Goal: Task Accomplishment & Management: Complete application form

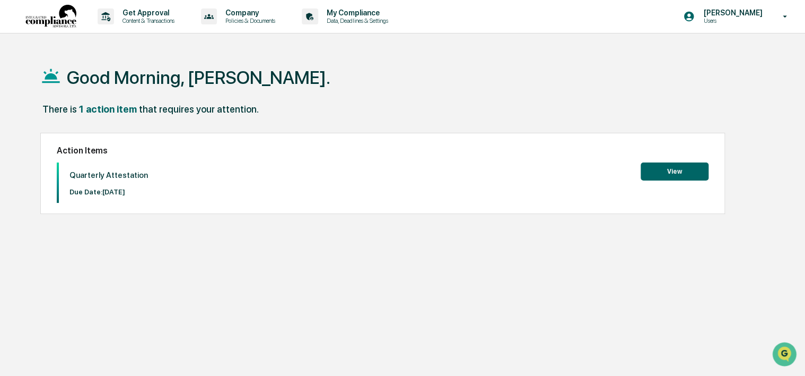
click at [744, 13] on p "[PERSON_NAME]" at bounding box center [731, 12] width 73 height 8
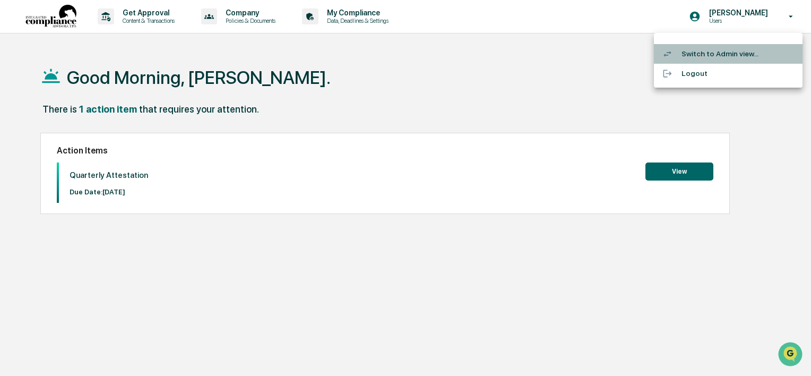
click at [713, 54] on li "Switch to Admin view..." at bounding box center [728, 54] width 149 height 20
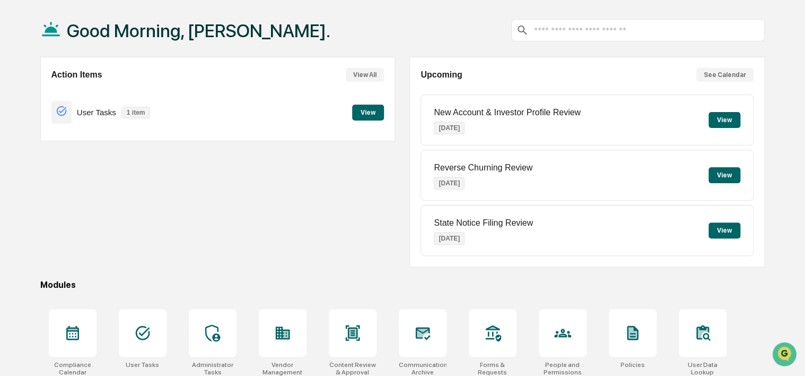
scroll to position [137, 0]
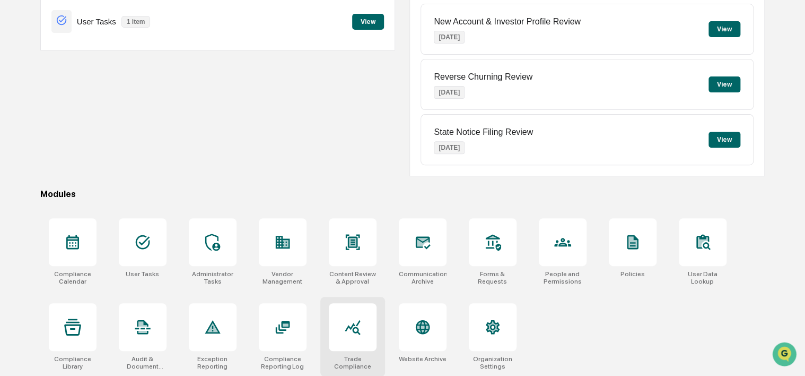
click at [354, 337] on div at bounding box center [353, 327] width 48 height 48
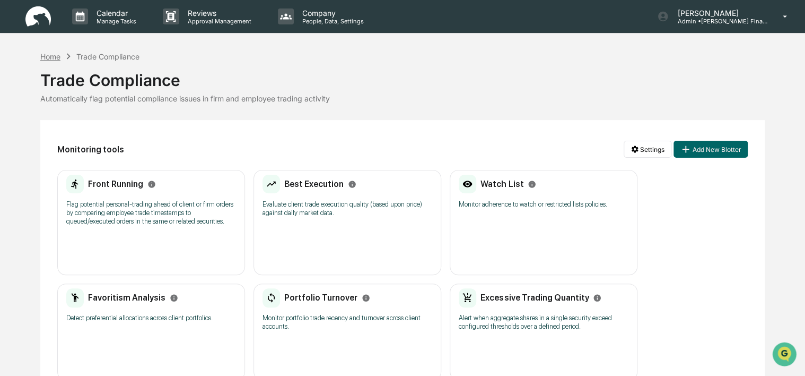
click at [49, 55] on div "Home" at bounding box center [50, 56] width 20 height 9
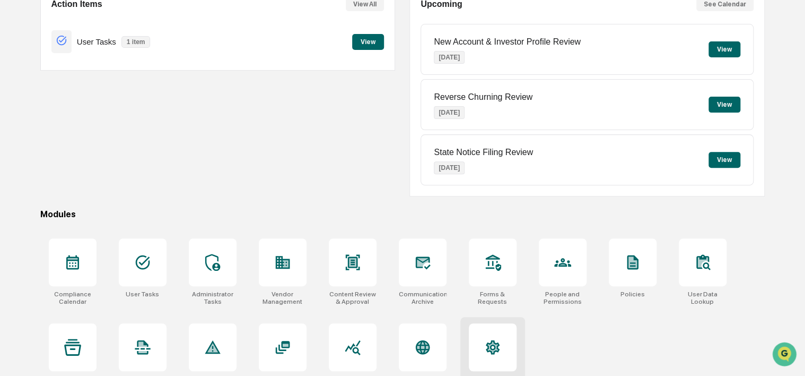
scroll to position [137, 0]
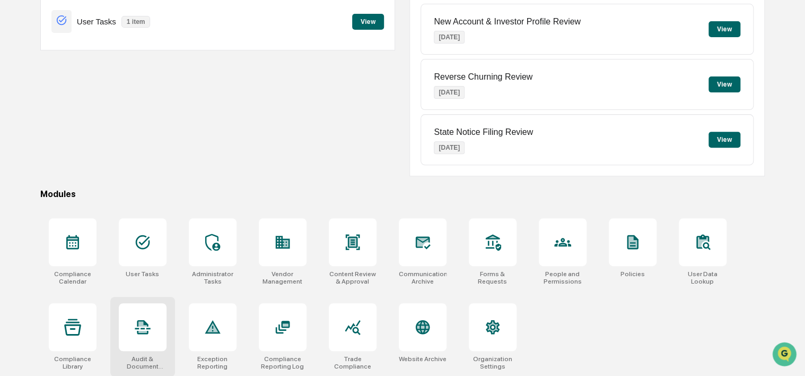
click at [138, 323] on icon at bounding box center [142, 323] width 8 height 5
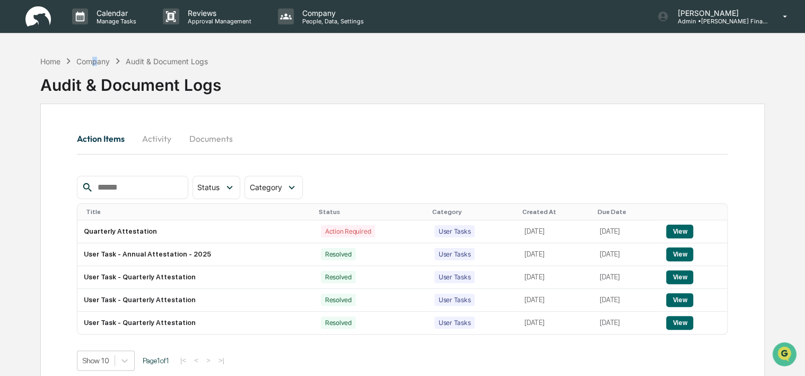
click at [95, 64] on div "Company" at bounding box center [92, 61] width 33 height 9
drag, startPoint x: 95, startPoint y: 64, endPoint x: 59, endPoint y: 62, distance: 35.6
click at [59, 62] on div "Home" at bounding box center [50, 61] width 20 height 9
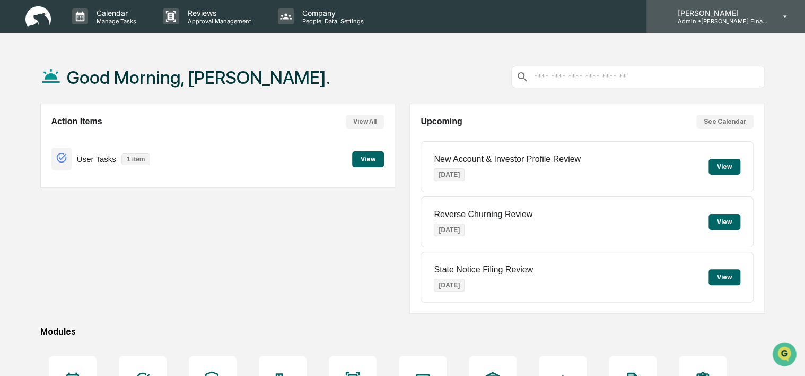
click at [713, 20] on p "Admin • Rik Saylor Financial" at bounding box center [718, 21] width 99 height 7
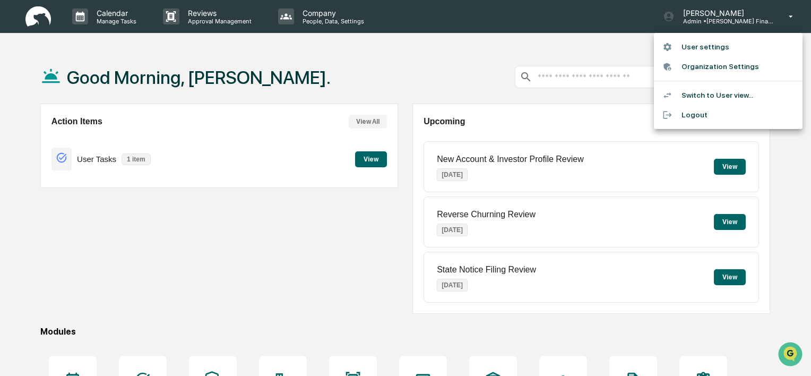
click at [713, 95] on li "Switch to User view..." at bounding box center [728, 95] width 149 height 20
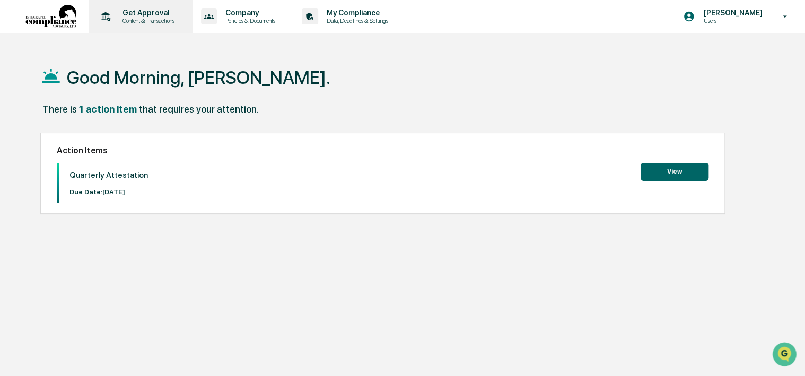
click at [163, 16] on p "Get Approval" at bounding box center [147, 12] width 66 height 8
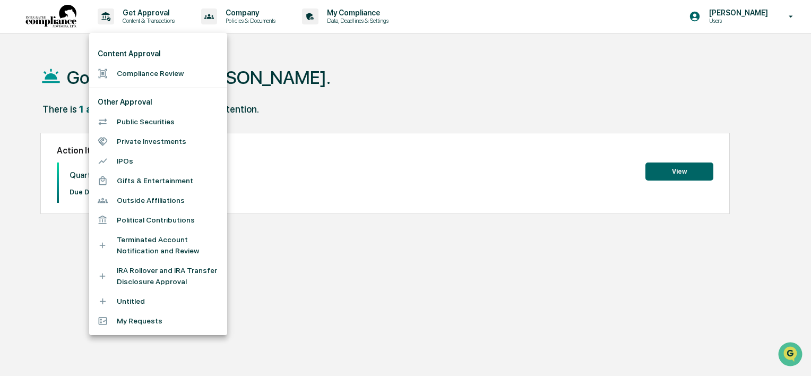
click at [263, 15] on div at bounding box center [405, 188] width 811 height 376
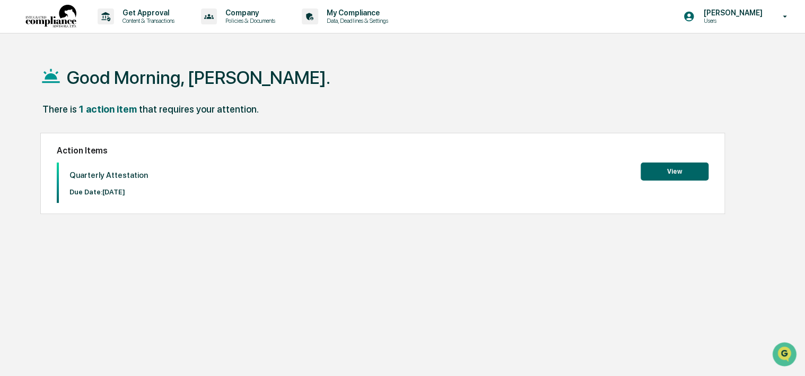
click at [249, 15] on p "Company" at bounding box center [249, 12] width 64 height 8
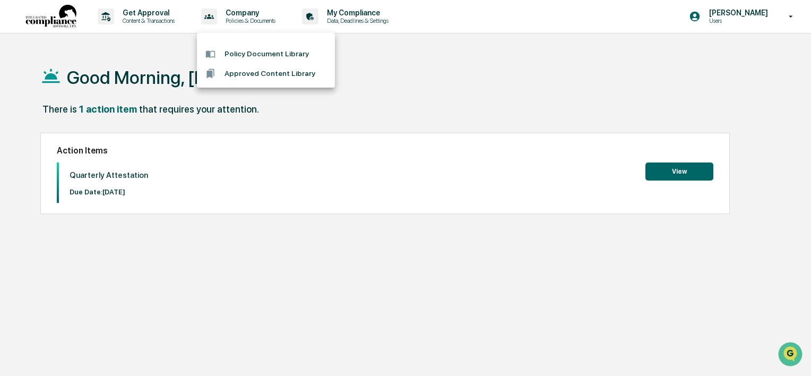
click at [352, 14] on div at bounding box center [405, 188] width 811 height 376
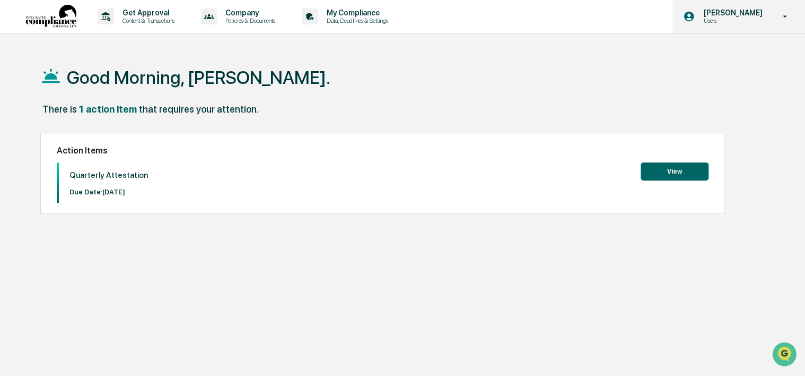
click at [723, 23] on p "Users" at bounding box center [731, 20] width 73 height 7
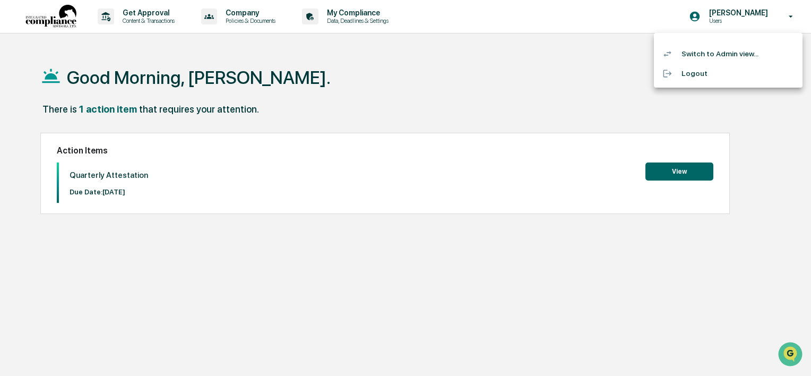
click at [700, 55] on li "Switch to Admin view..." at bounding box center [728, 54] width 149 height 20
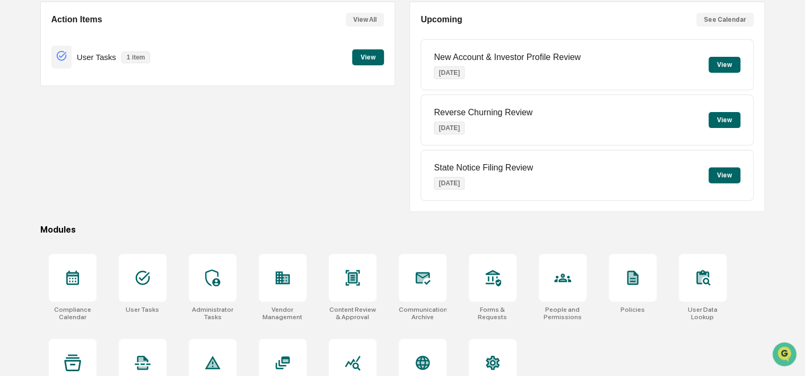
scroll to position [124, 0]
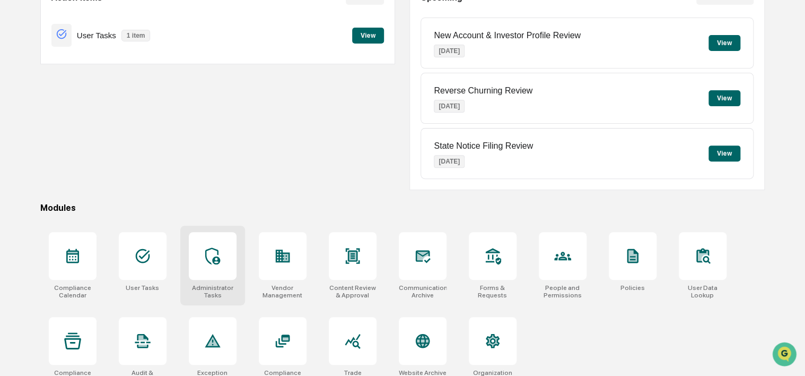
click at [218, 261] on icon at bounding box center [212, 255] width 15 height 17
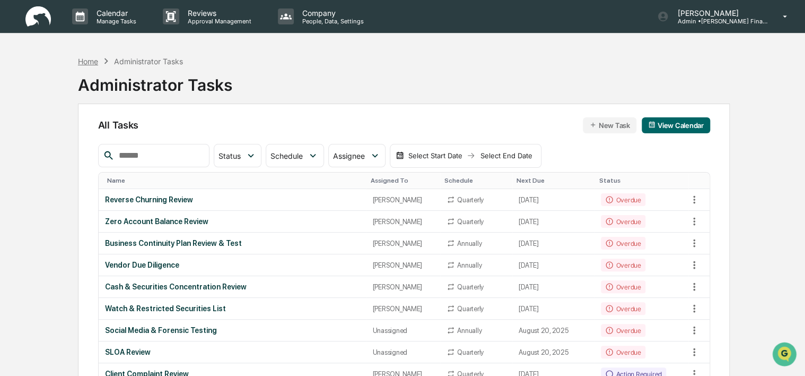
click at [91, 58] on div "Home" at bounding box center [88, 61] width 20 height 9
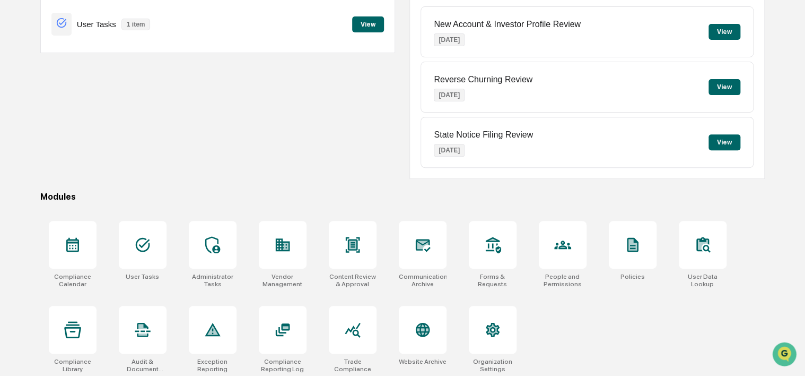
scroll to position [137, 0]
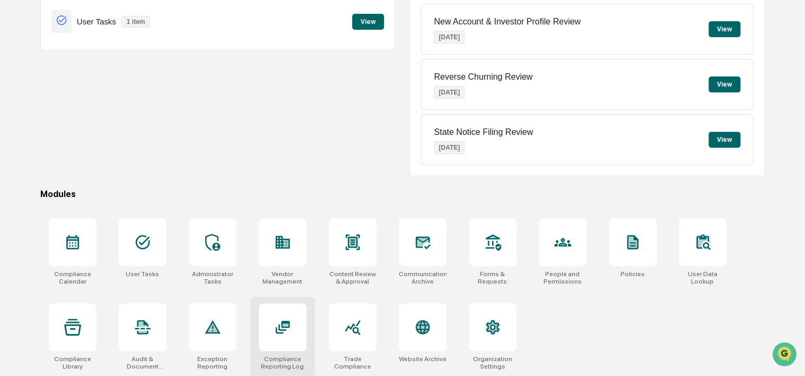
click at [276, 328] on icon at bounding box center [282, 326] width 14 height 13
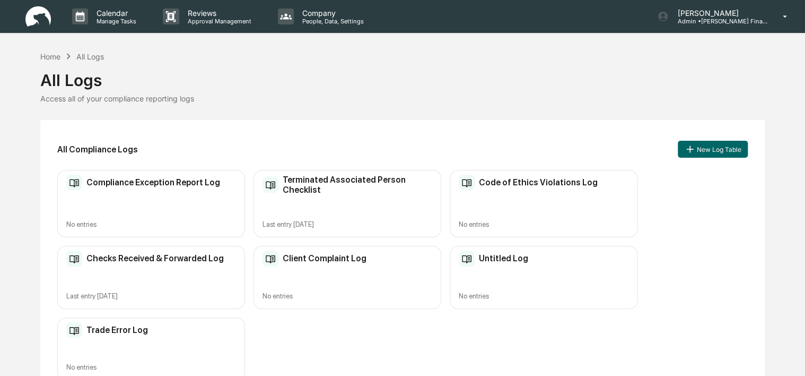
click at [115, 261] on h2 "Checks Received & Forwarded Log" at bounding box center [154, 258] width 137 height 10
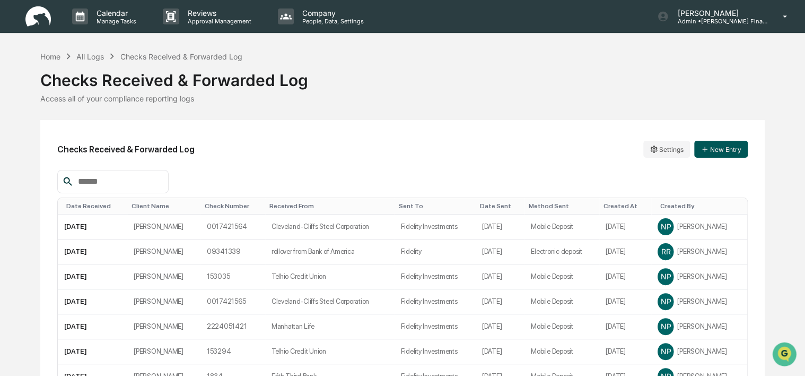
click at [712, 149] on button "New Entry" at bounding box center [722, 149] width 54 height 17
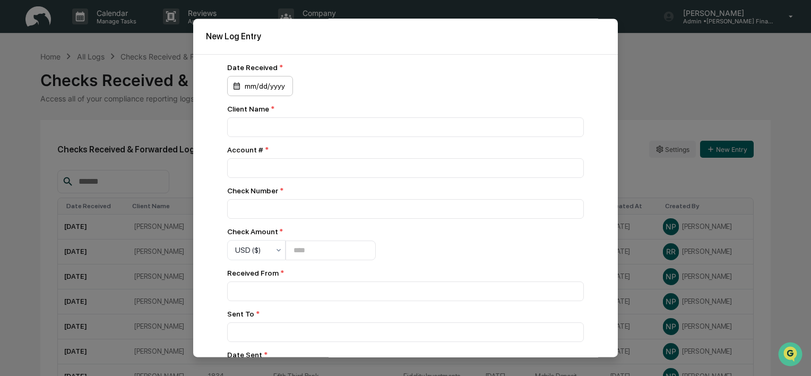
click at [269, 88] on div "mm/dd/yyyy" at bounding box center [260, 86] width 66 height 20
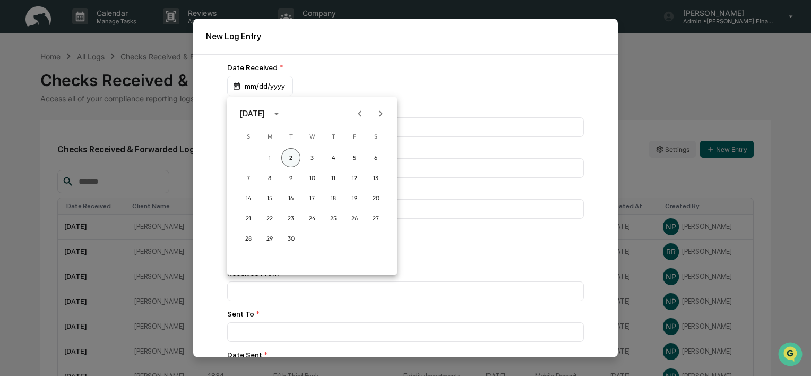
click at [288, 157] on button "2" at bounding box center [290, 157] width 19 height 19
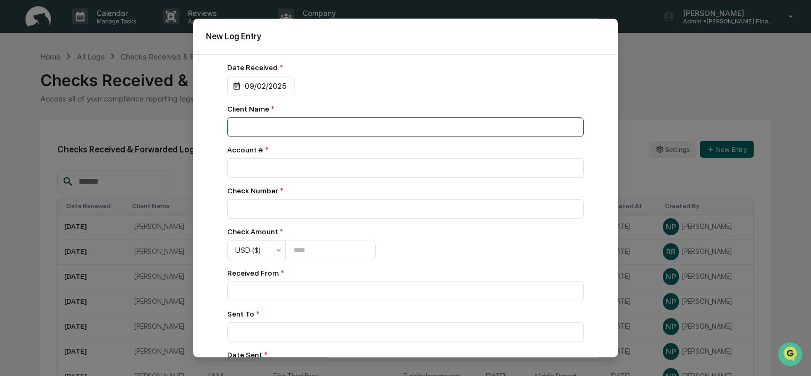
click at [263, 137] on input at bounding box center [405, 127] width 357 height 20
type input "**********"
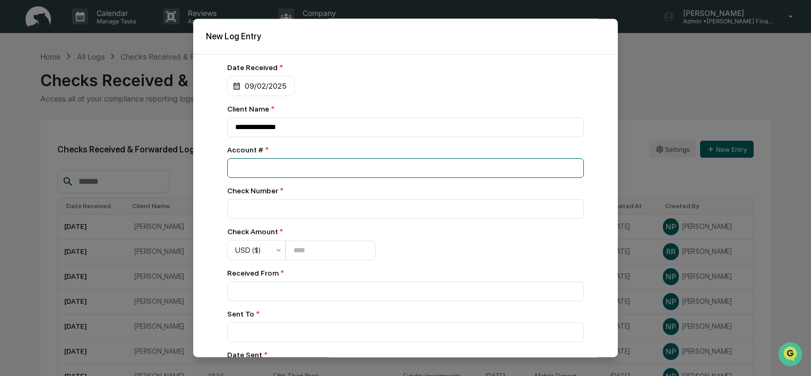
click at [260, 170] on input "number" at bounding box center [405, 168] width 357 height 20
type input "*********"
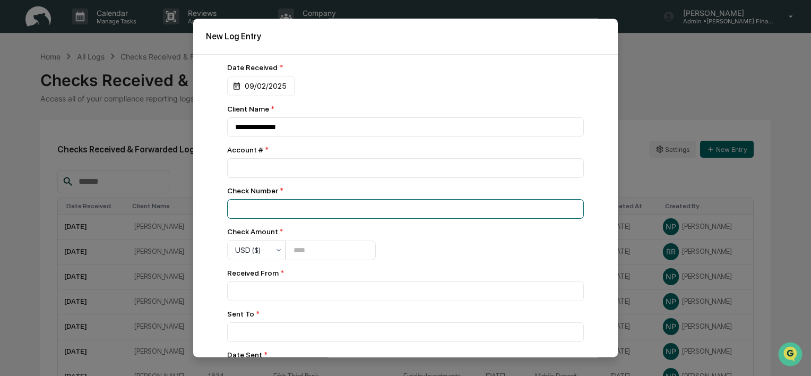
click at [266, 137] on input at bounding box center [405, 127] width 357 height 20
type input "*********"
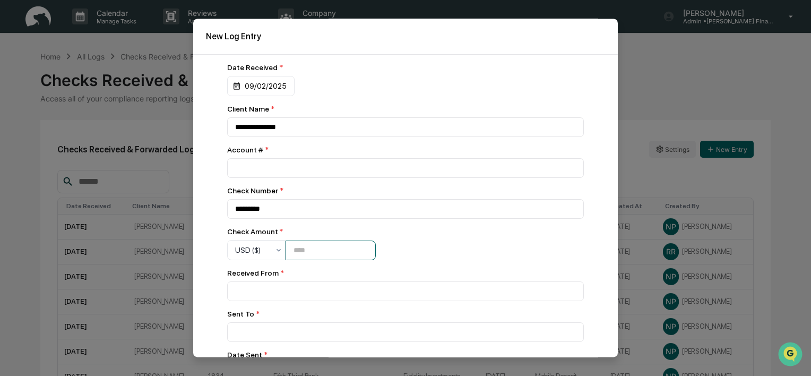
click at [346, 255] on input "number" at bounding box center [330, 250] width 90 height 20
type input "******"
click at [303, 137] on input at bounding box center [405, 127] width 357 height 20
type input "*"
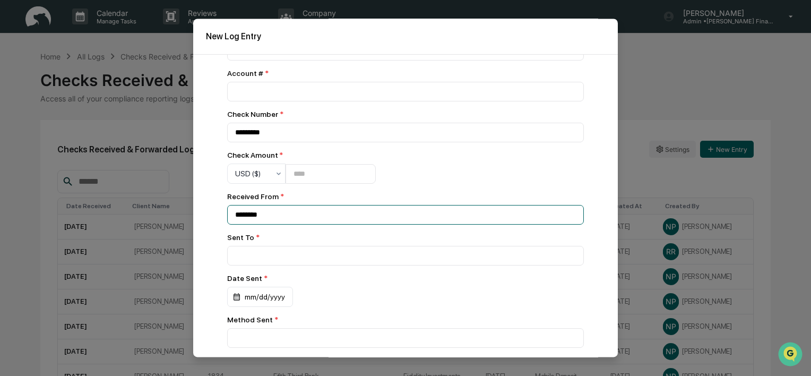
scroll to position [85, 0]
type input "********"
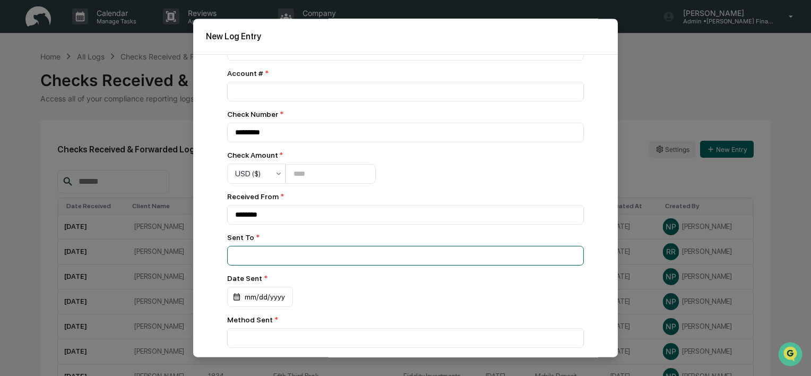
click at [280, 60] on input at bounding box center [405, 51] width 357 height 20
type input "**********"
click at [261, 20] on div "mm/dd/yyyy" at bounding box center [260, 9] width 67 height 20
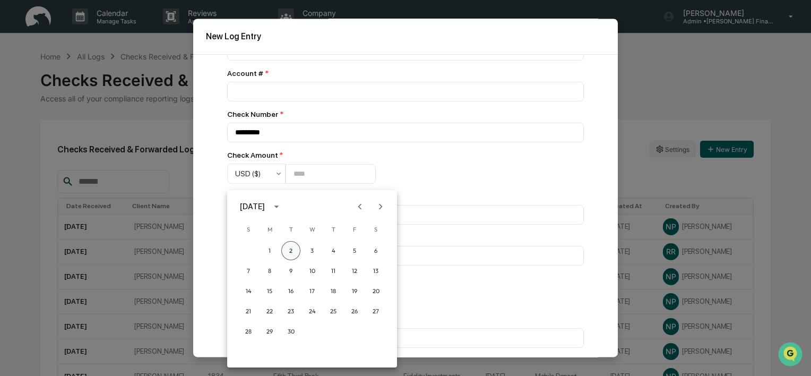
click at [293, 249] on button "2" at bounding box center [290, 250] width 19 height 19
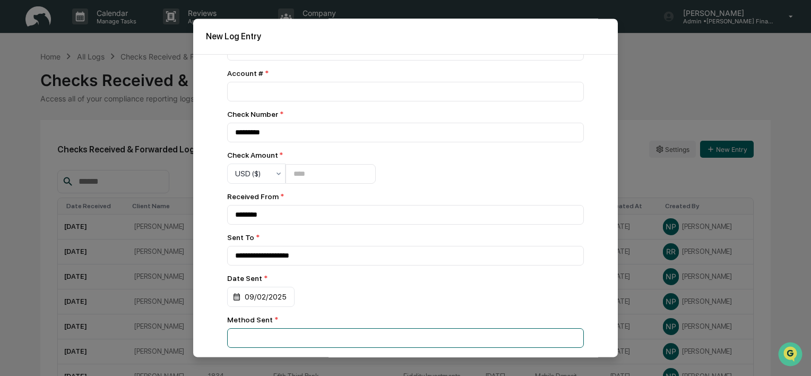
click at [285, 60] on input at bounding box center [405, 51] width 357 height 20
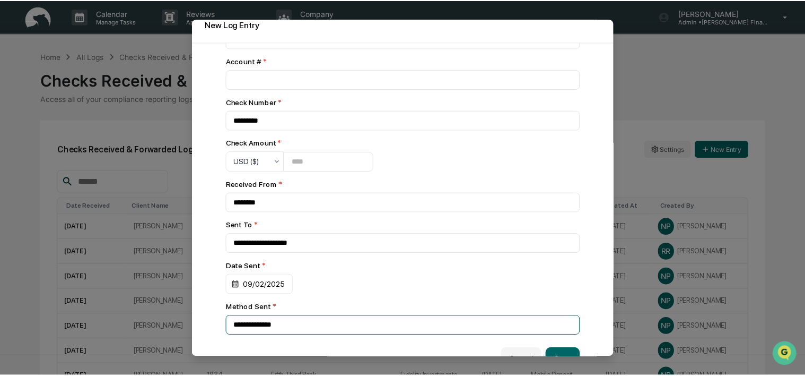
scroll to position [33, 0]
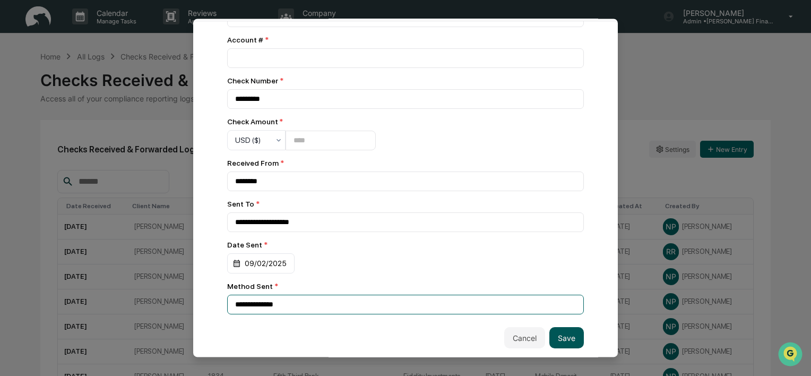
type input "**********"
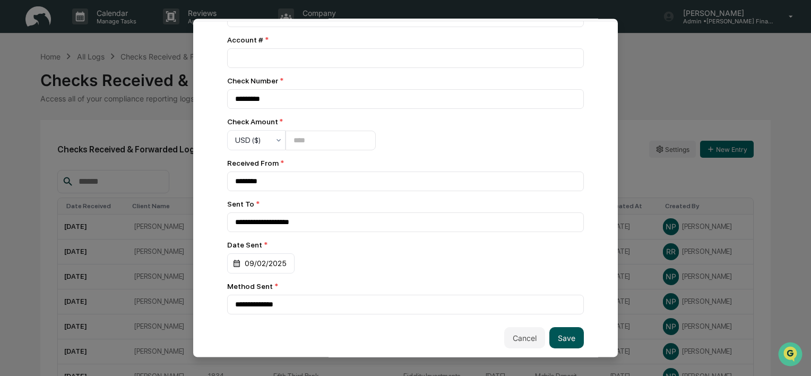
click at [556, 335] on button "Save" at bounding box center [566, 337] width 34 height 21
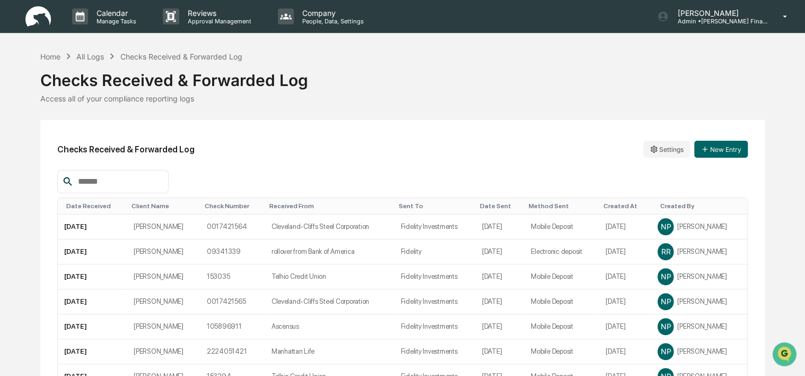
click at [87, 204] on div "Date Received" at bounding box center [94, 205] width 57 height 7
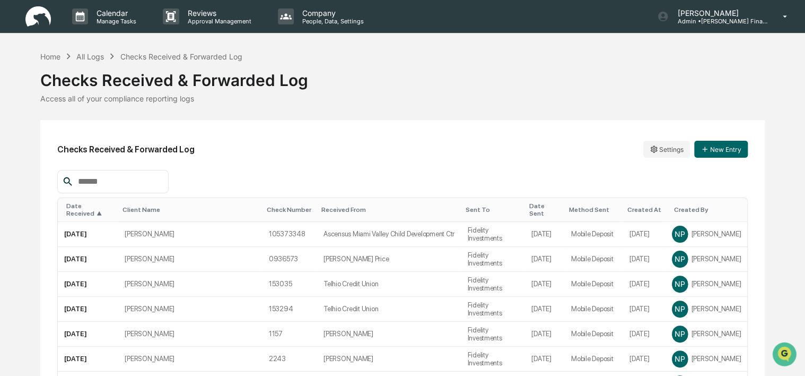
click at [96, 203] on div "Date Received ▲" at bounding box center [90, 209] width 48 height 15
